Goal: Find specific page/section: Find specific page/section

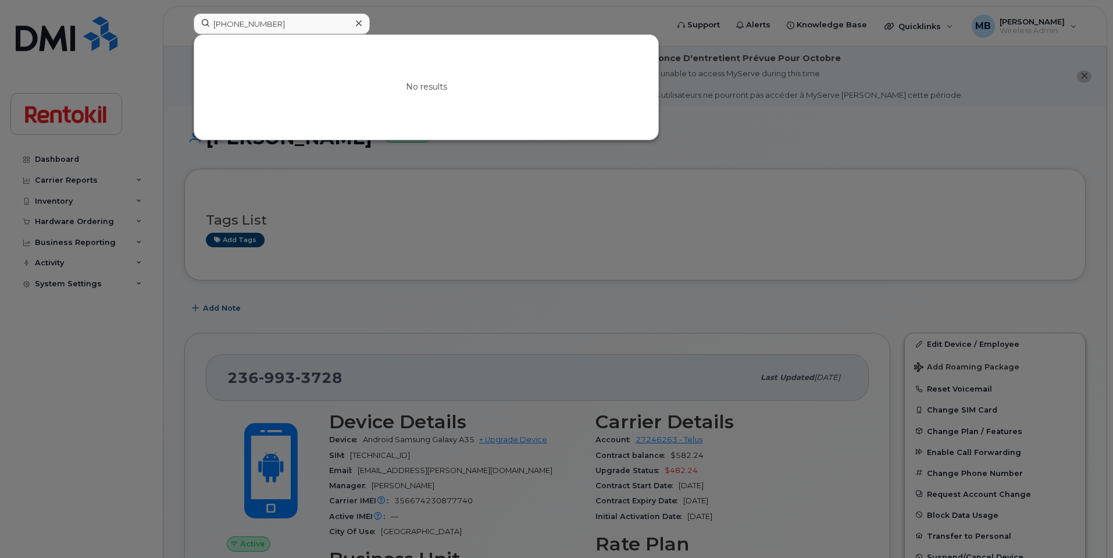
scroll to position [964, 0]
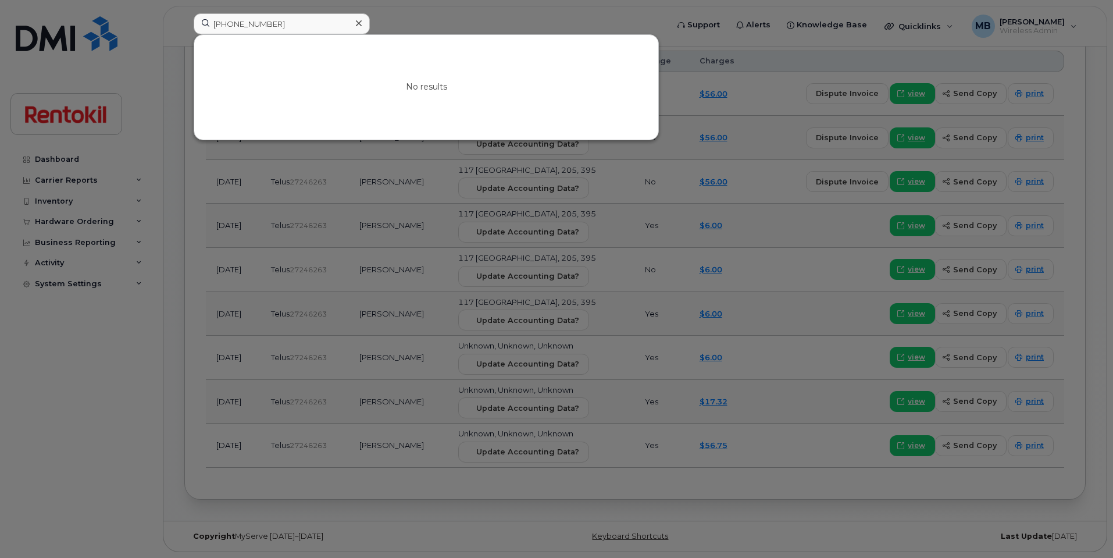
click at [323, 19] on input "604-362-5697" at bounding box center [282, 23] width 176 height 21
click at [359, 22] on icon at bounding box center [359, 23] width 6 height 6
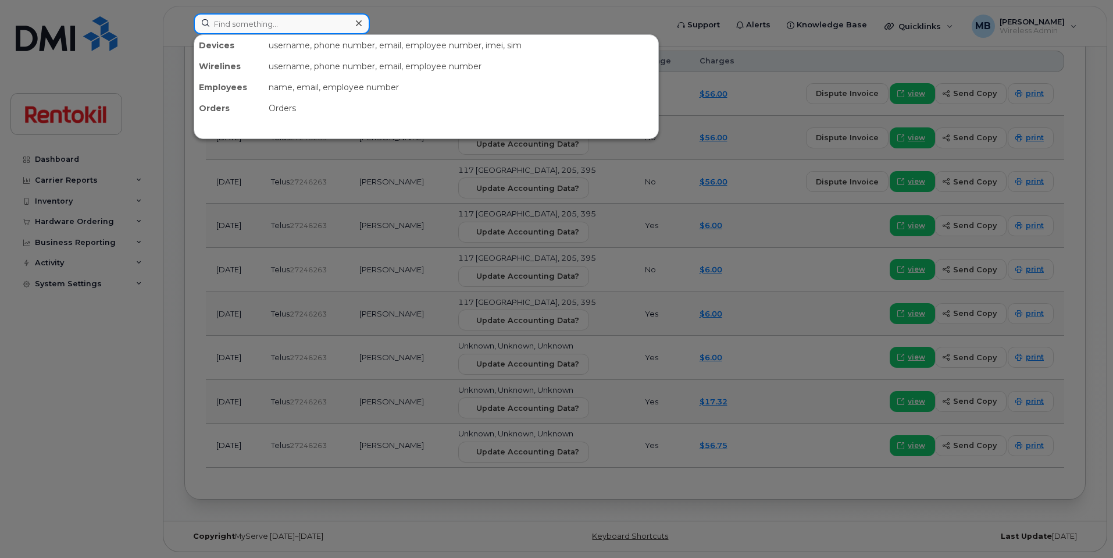
click at [341, 22] on input at bounding box center [282, 23] width 176 height 21
paste input "4389510523"
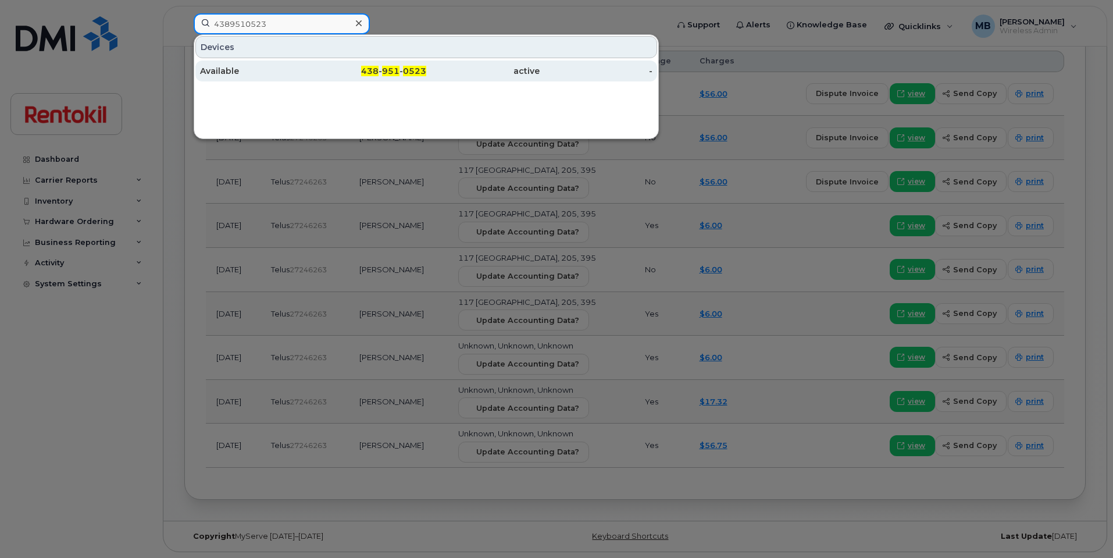
type input "4389510523"
click at [318, 73] on div "438 - 951 - 0523" at bounding box center [370, 71] width 113 height 12
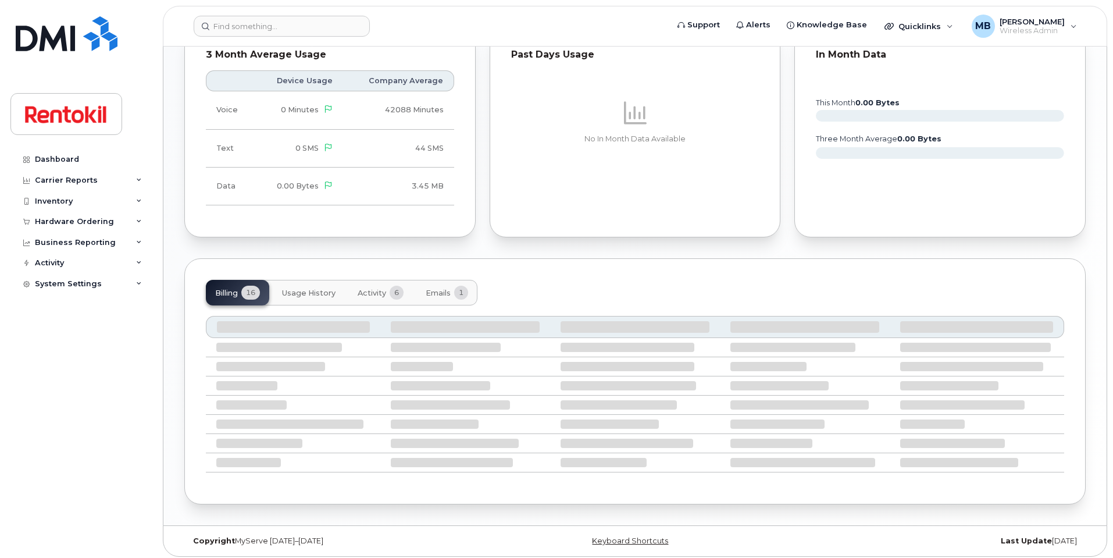
scroll to position [745, 0]
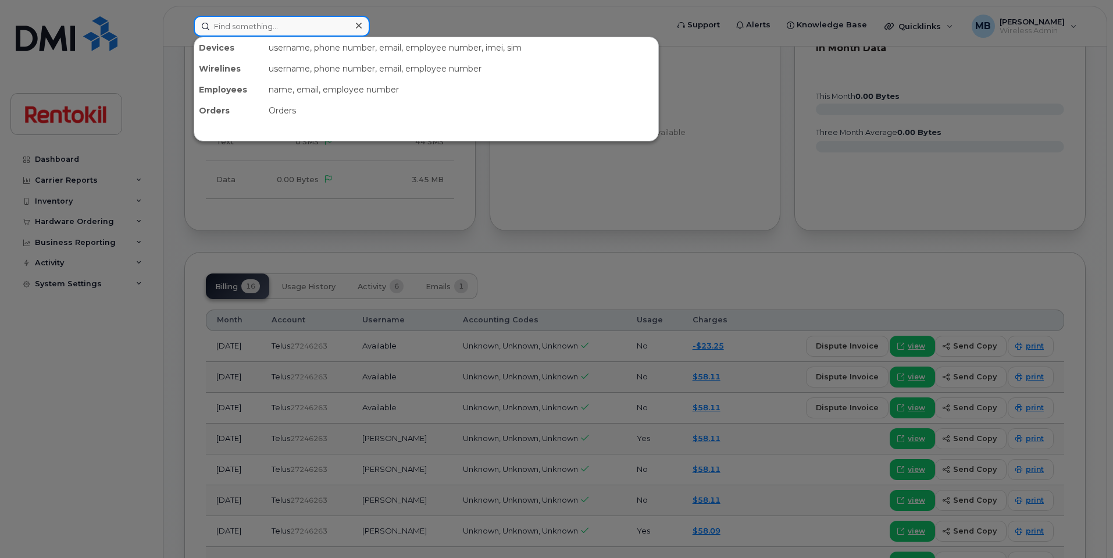
click at [253, 24] on input at bounding box center [282, 26] width 176 height 21
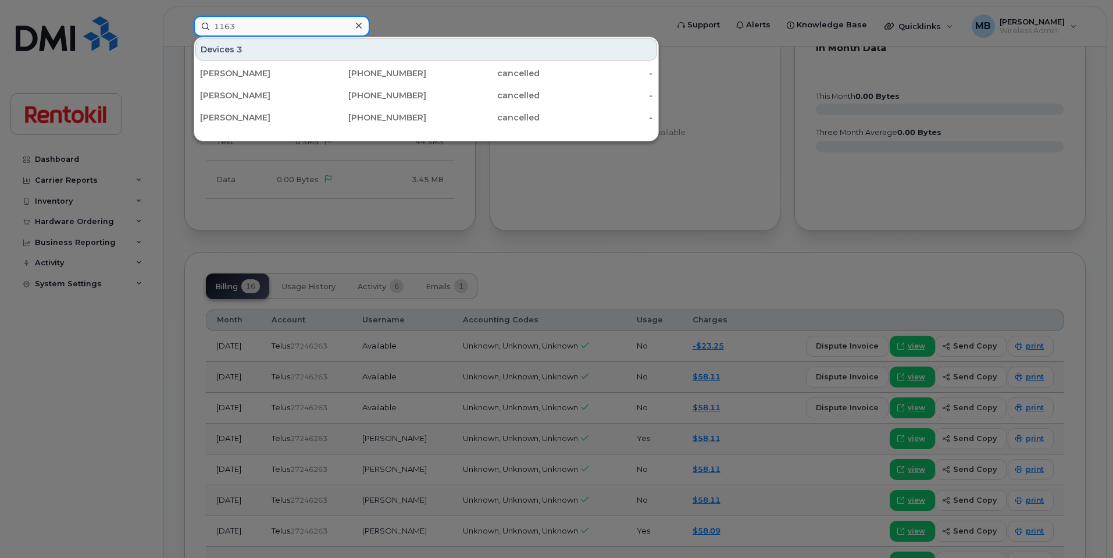
drag, startPoint x: 234, startPoint y: 27, endPoint x: 180, endPoint y: 10, distance: 57.1
click at [184, 16] on div "1163 Devices 3 Muhammad Waqar Younas 289-228-1884 cancelled - Brian Higgins 226…" at bounding box center [426, 26] width 485 height 21
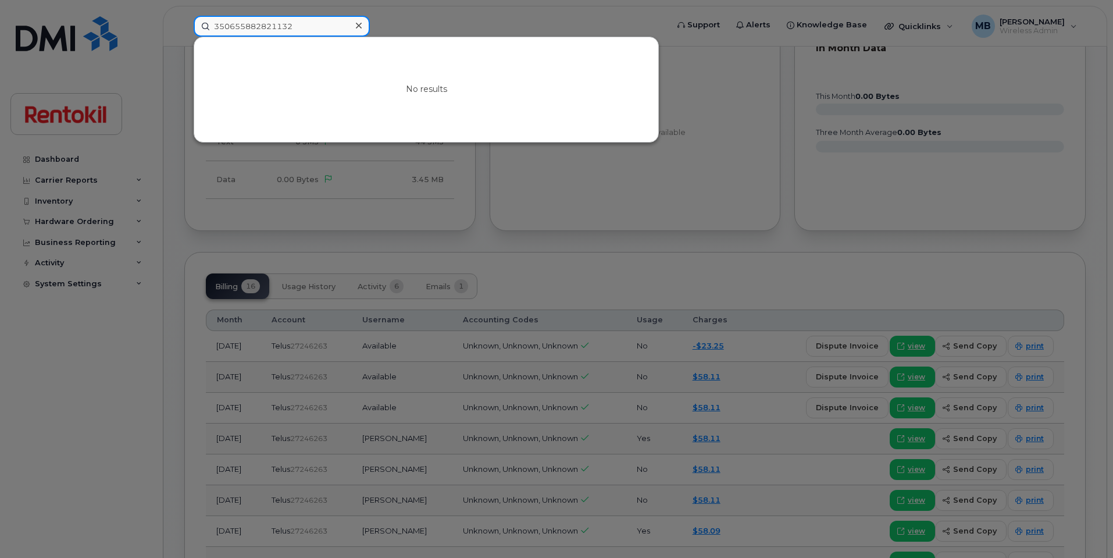
drag, startPoint x: 295, startPoint y: 27, endPoint x: 187, endPoint y: 3, distance: 111.5
click at [187, 16] on div "350655882821132 No results" at bounding box center [426, 26] width 485 height 21
type input "350655882821132"
click at [330, 22] on input "350655882821132" at bounding box center [282, 26] width 176 height 21
click at [353, 23] on div at bounding box center [358, 25] width 17 height 17
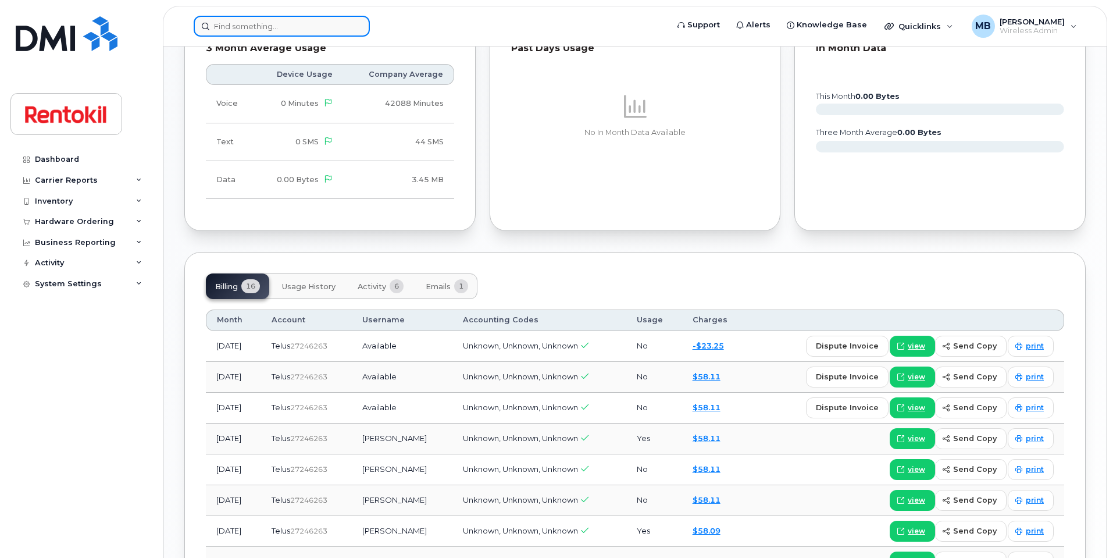
click at [319, 29] on input at bounding box center [282, 26] width 176 height 21
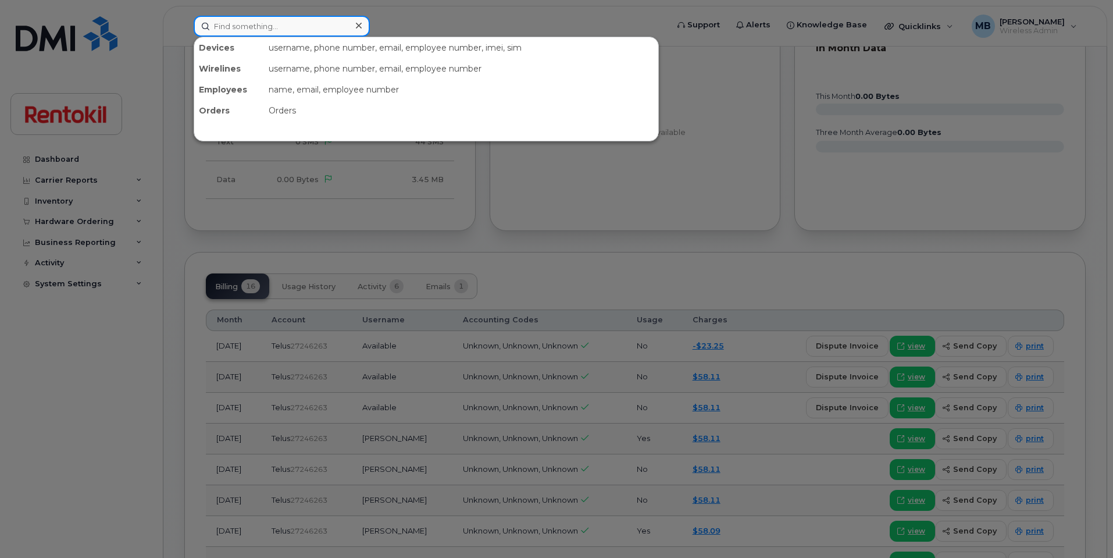
paste input "647-883-4293"
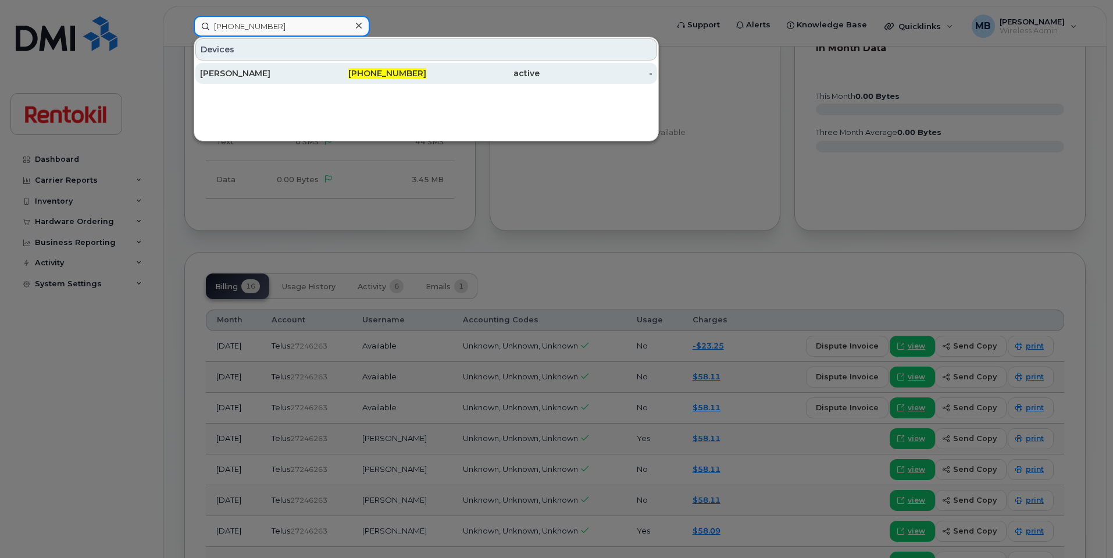
type input "647-883-4293"
click at [301, 78] on div "Joseph Azizi" at bounding box center [256, 73] width 113 height 12
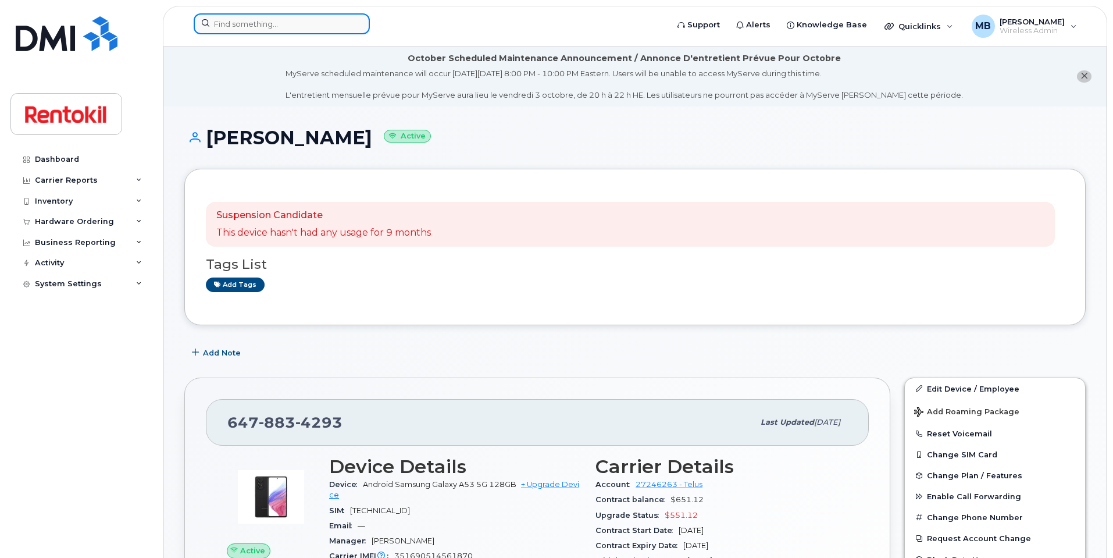
click at [289, 20] on input at bounding box center [282, 23] width 176 height 21
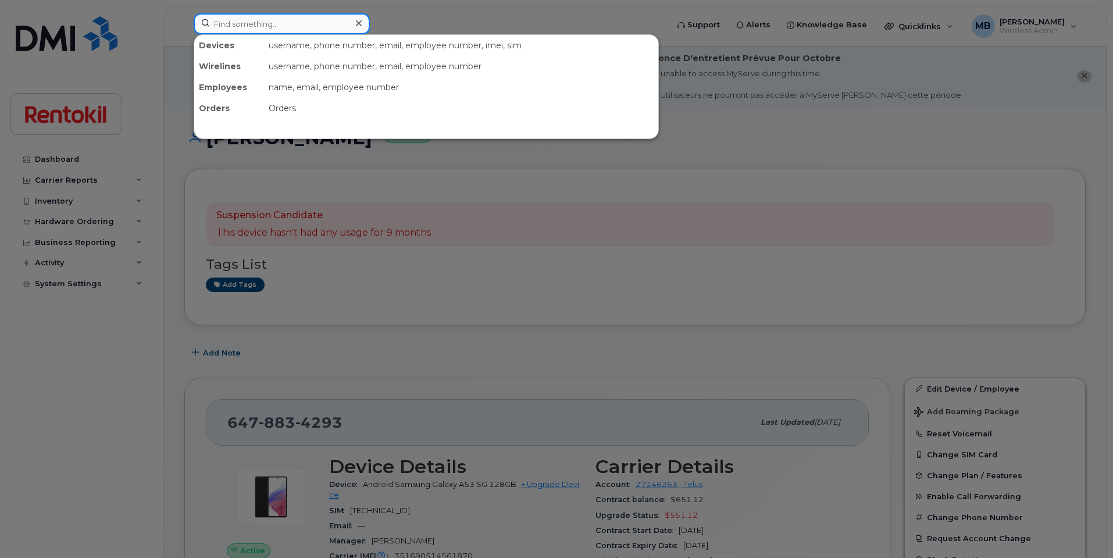
paste input "819-588-3529"
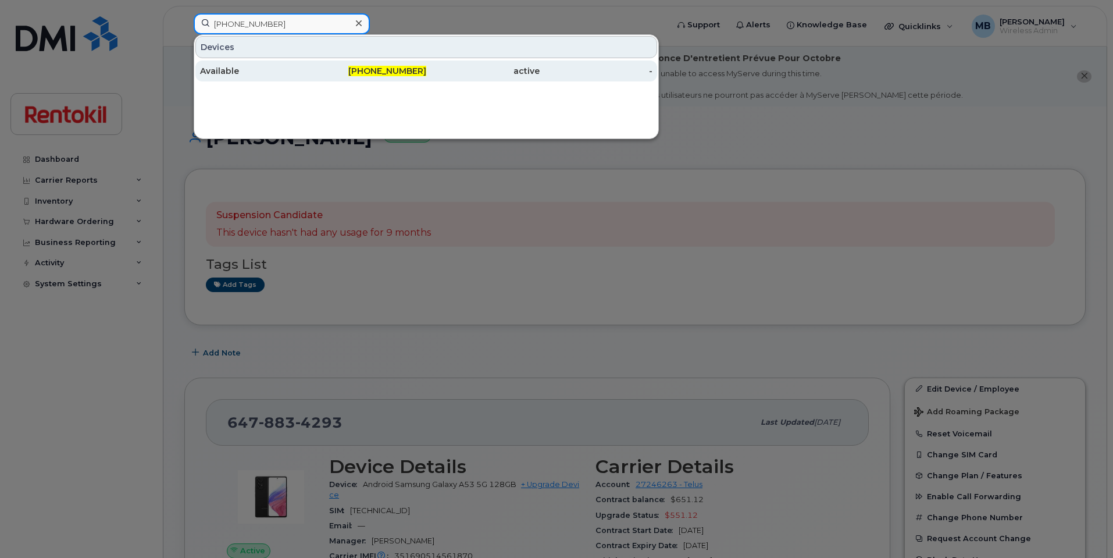
type input "819-588-3529"
click at [266, 73] on div "Available" at bounding box center [256, 71] width 113 height 12
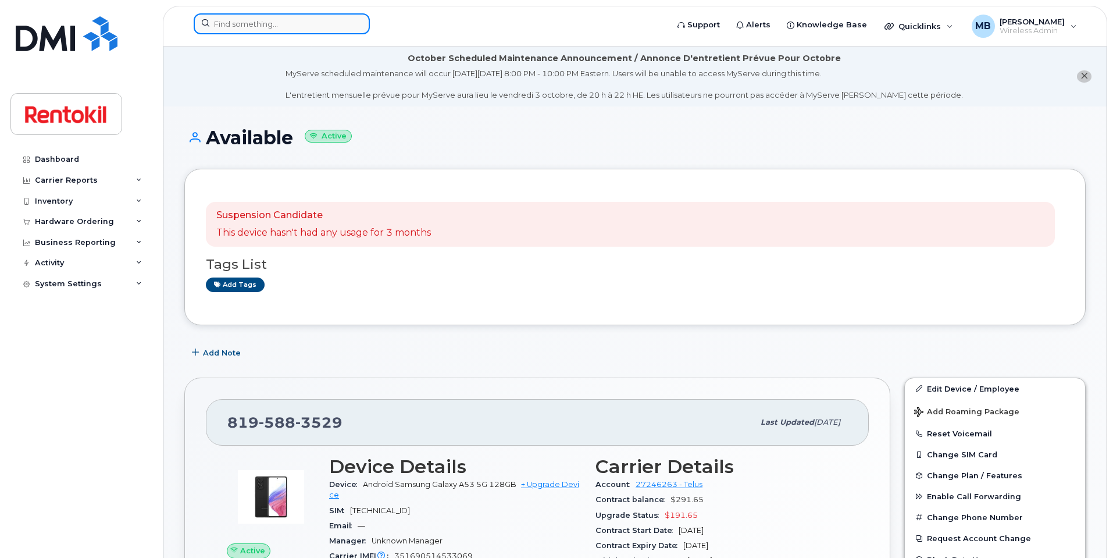
click at [270, 22] on input at bounding box center [282, 23] width 176 height 21
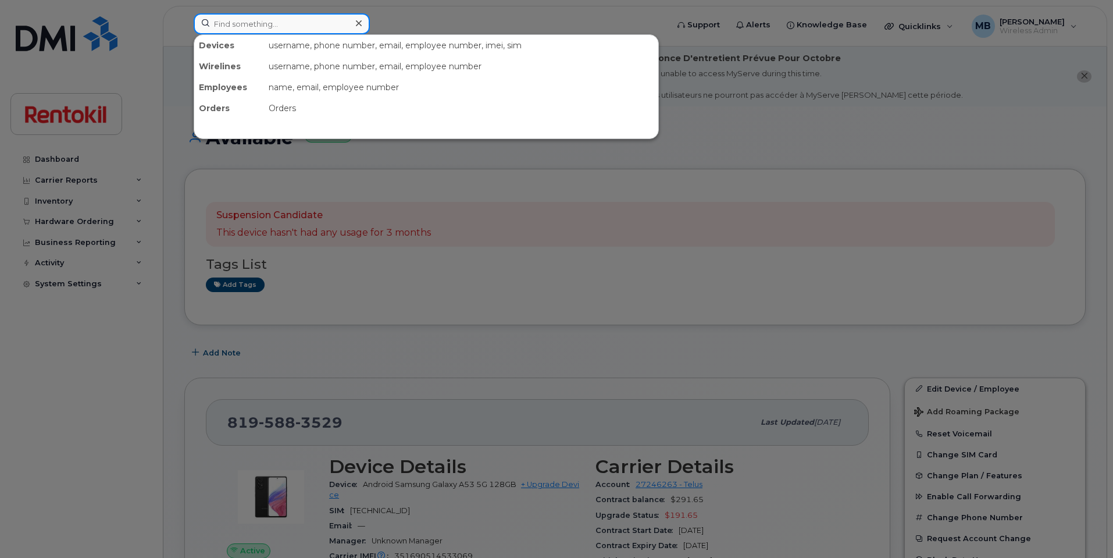
paste input "819-640-4865"
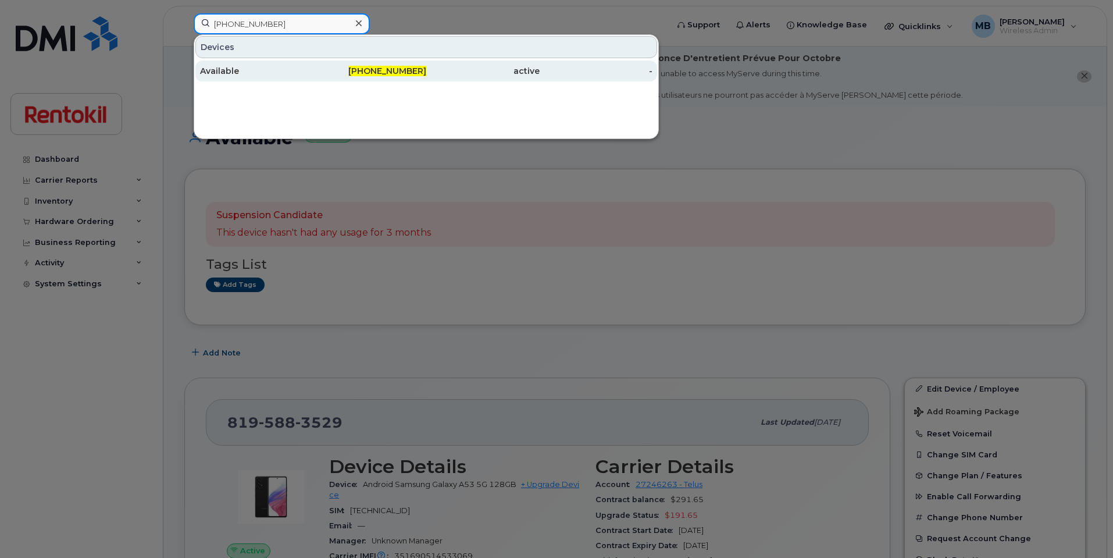
type input "819-640-4865"
click at [386, 78] on div "819-640-4865" at bounding box center [370, 70] width 113 height 21
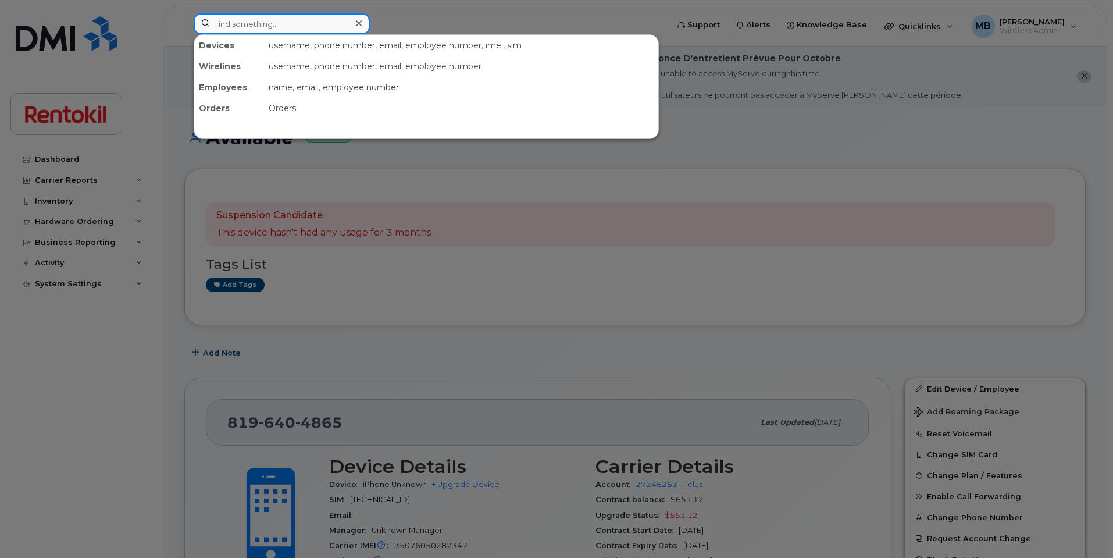
click at [225, 26] on input at bounding box center [282, 23] width 176 height 21
paste input "[PHONE_NUMBER]"
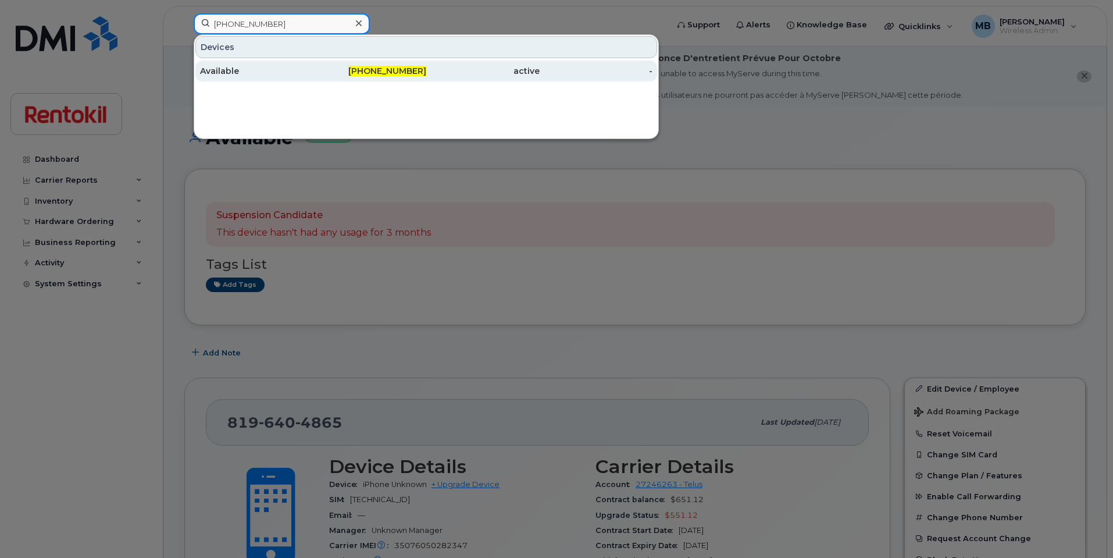
type input "[PHONE_NUMBER]"
click at [248, 70] on div "Available" at bounding box center [256, 71] width 113 height 12
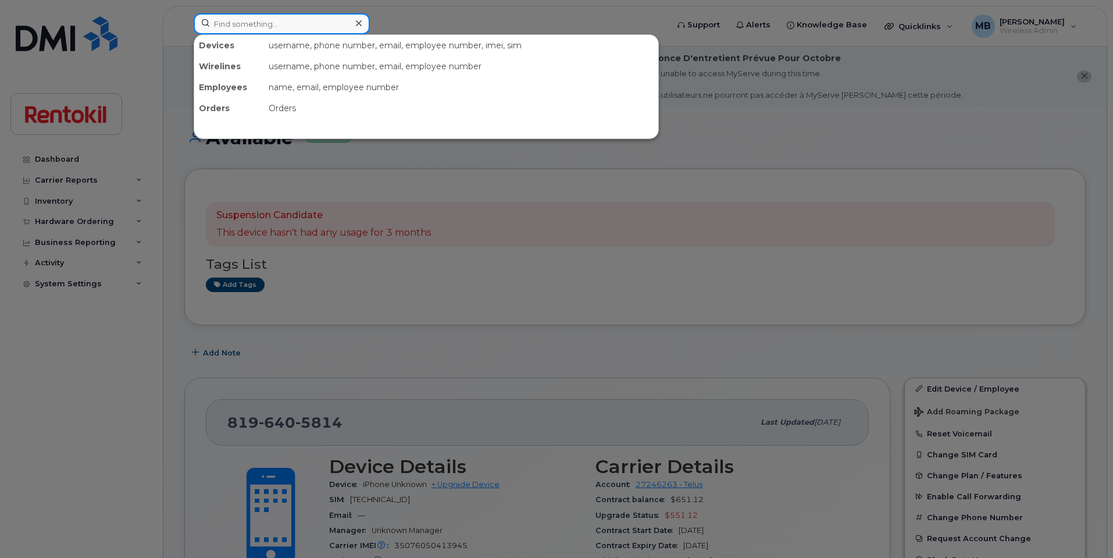
click at [252, 26] on input at bounding box center [282, 23] width 176 height 21
paste input "[PHONE_NUMBER]"
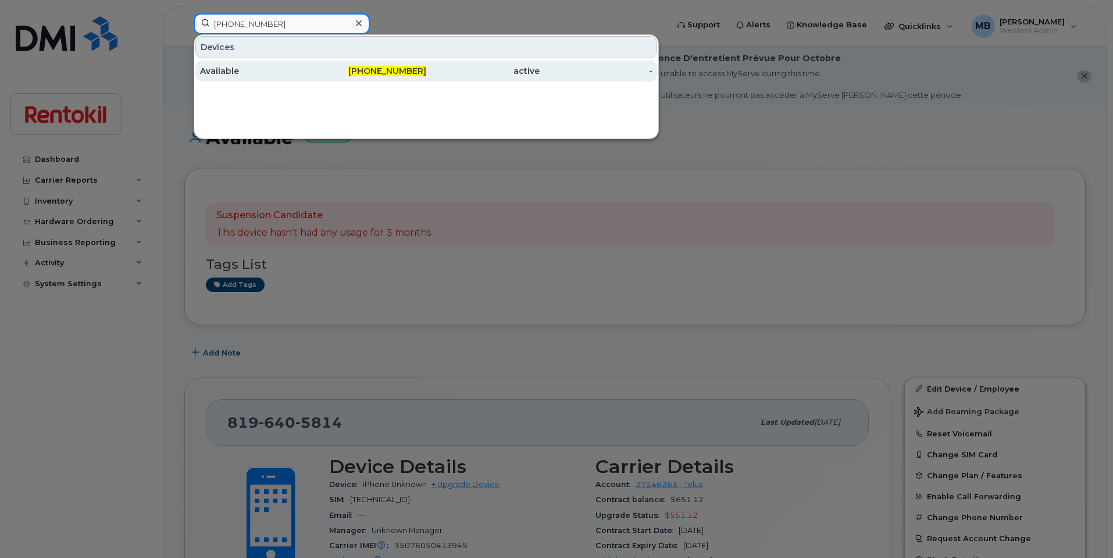
type input "819-678-0730"
click at [263, 72] on div "Available" at bounding box center [256, 71] width 113 height 12
